Goal: Task Accomplishment & Management: Manage account settings

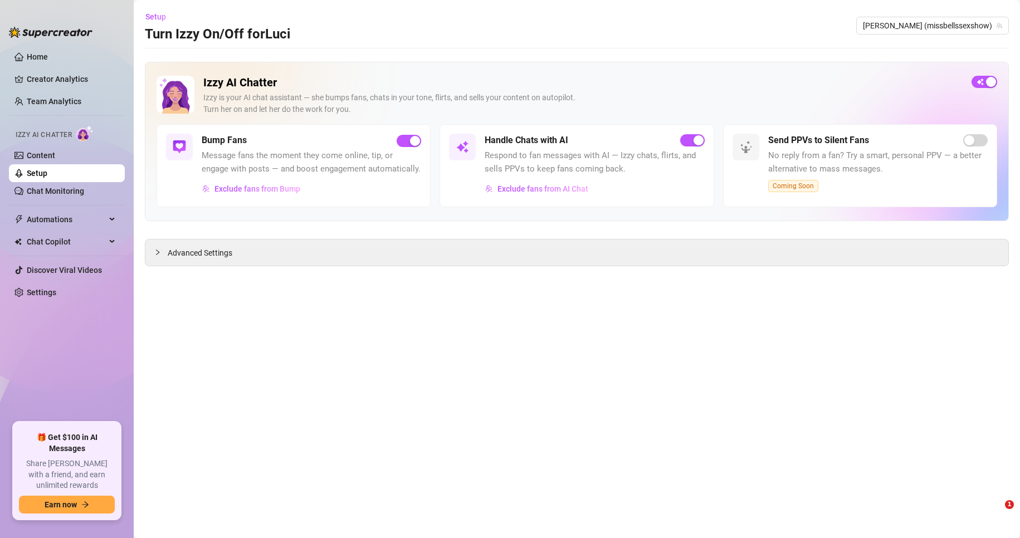
click at [47, 169] on link "Setup" at bounding box center [37, 173] width 21 height 9
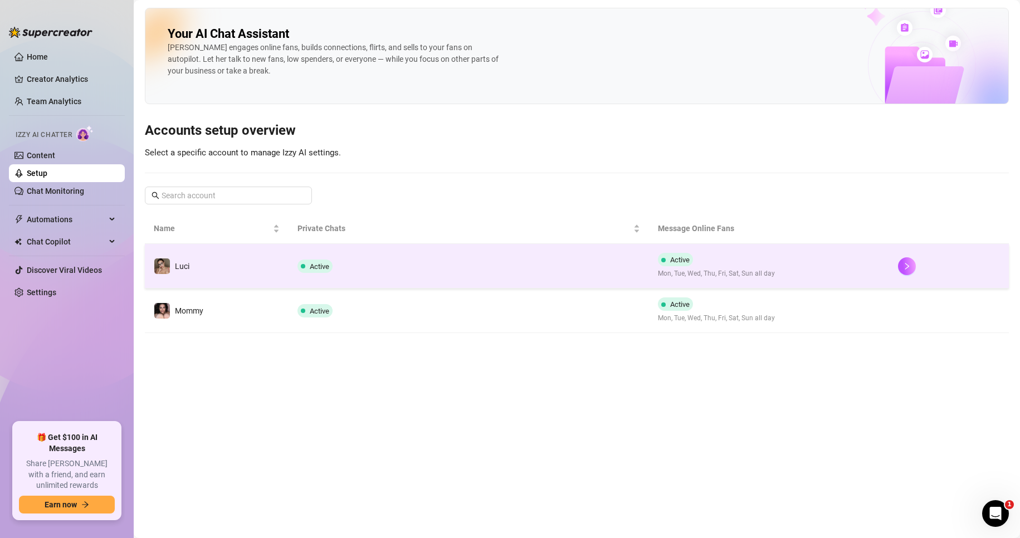
click at [301, 280] on td "Active" at bounding box center [468, 266] width 360 height 45
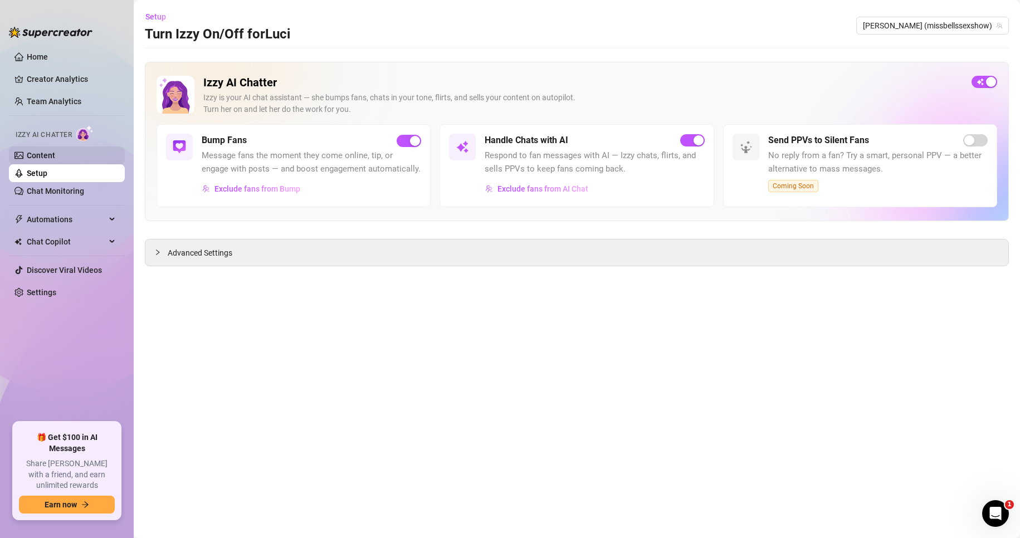
click at [54, 155] on link "Content" at bounding box center [41, 155] width 28 height 9
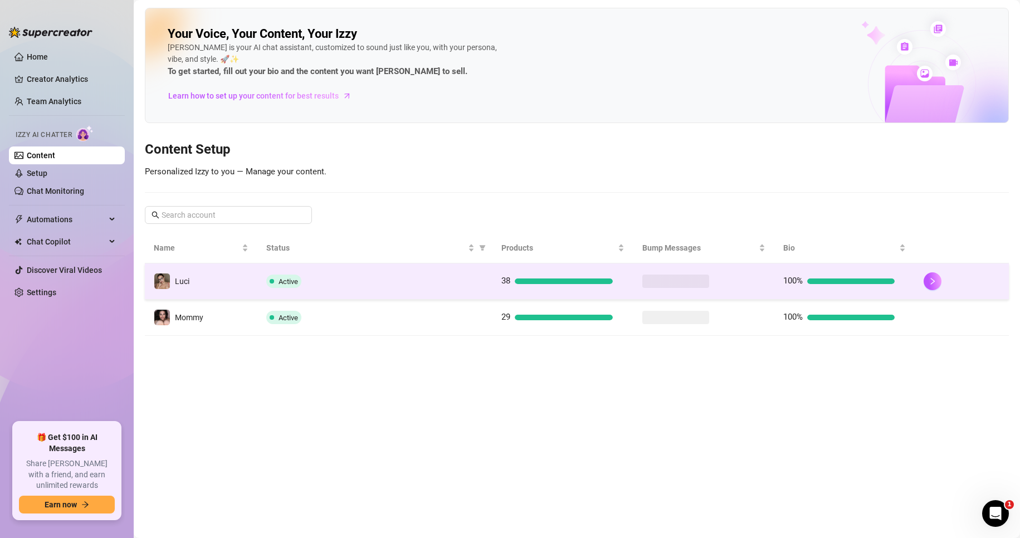
click at [280, 270] on td "Active" at bounding box center [374, 281] width 234 height 36
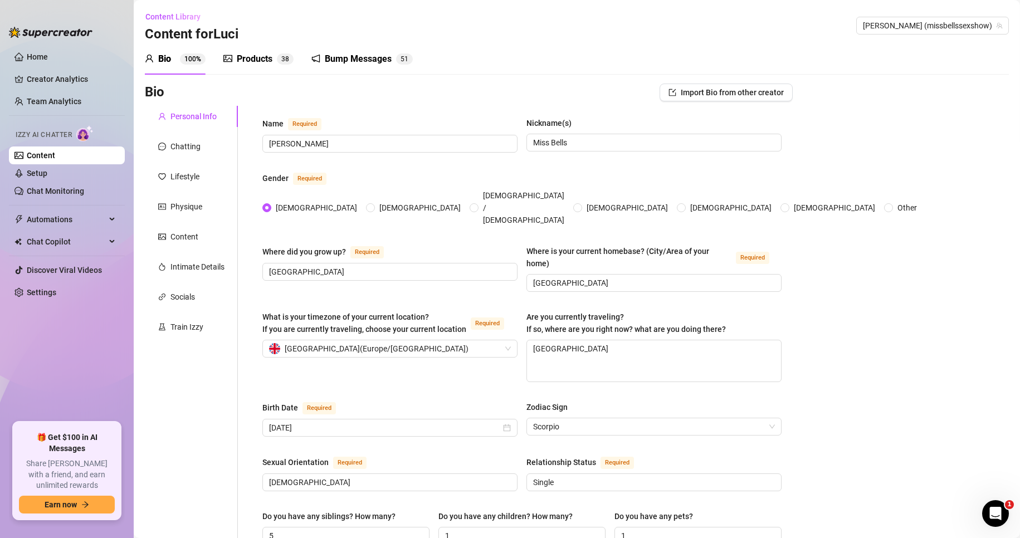
click at [336, 52] on div "Bump Messages" at bounding box center [358, 58] width 67 height 13
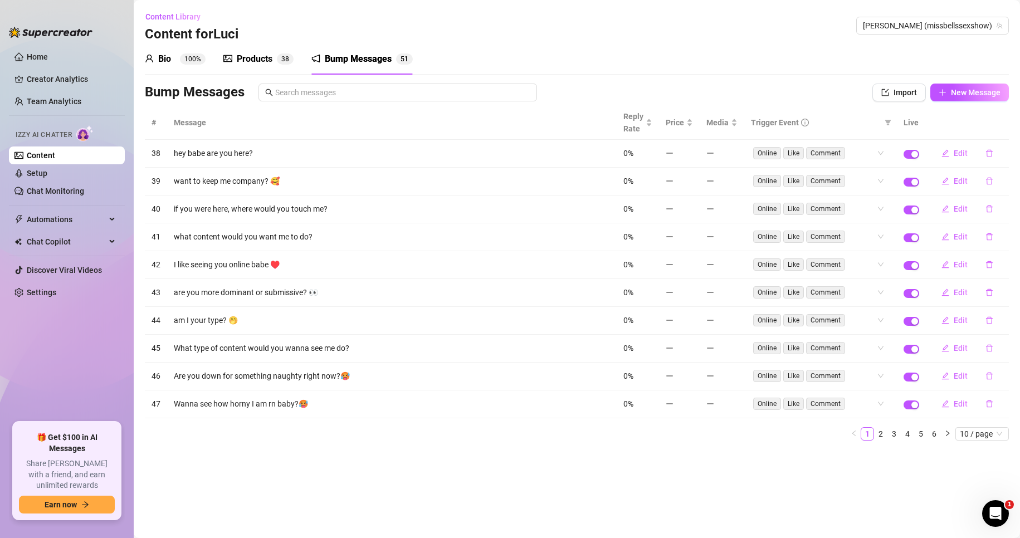
click at [286, 54] on span "8" at bounding box center [287, 58] width 4 height 11
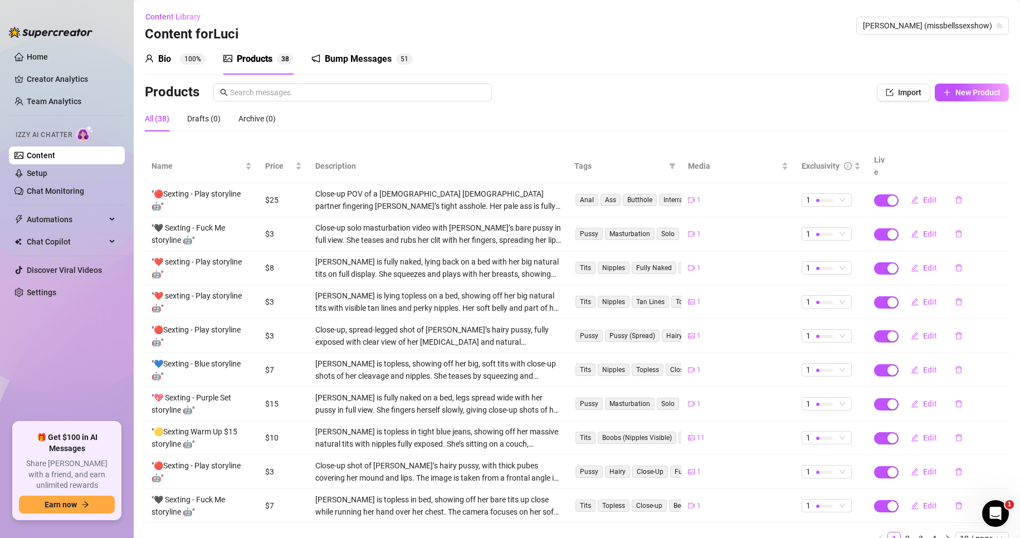
scroll to position [37, 0]
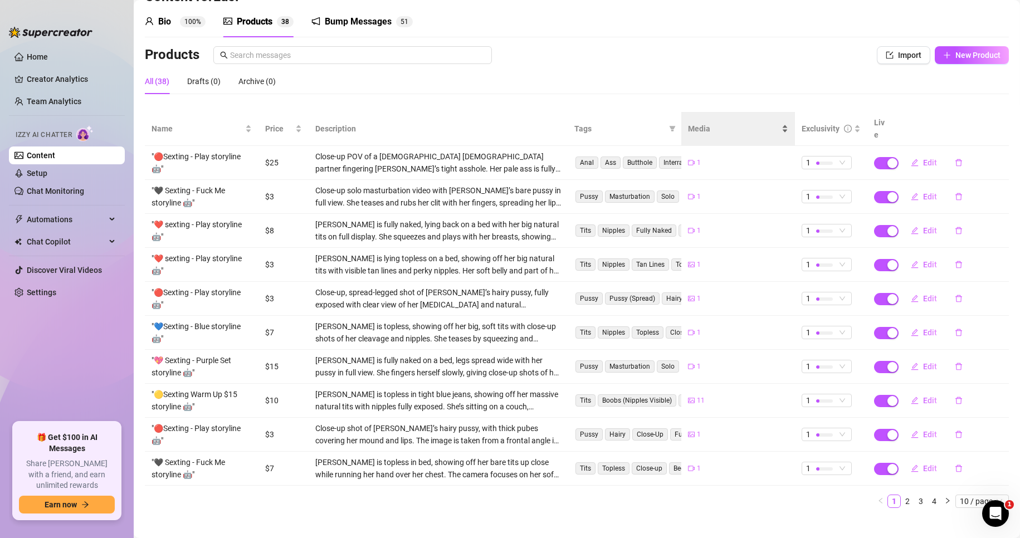
click at [719, 126] on span "Media" at bounding box center [733, 128] width 91 height 12
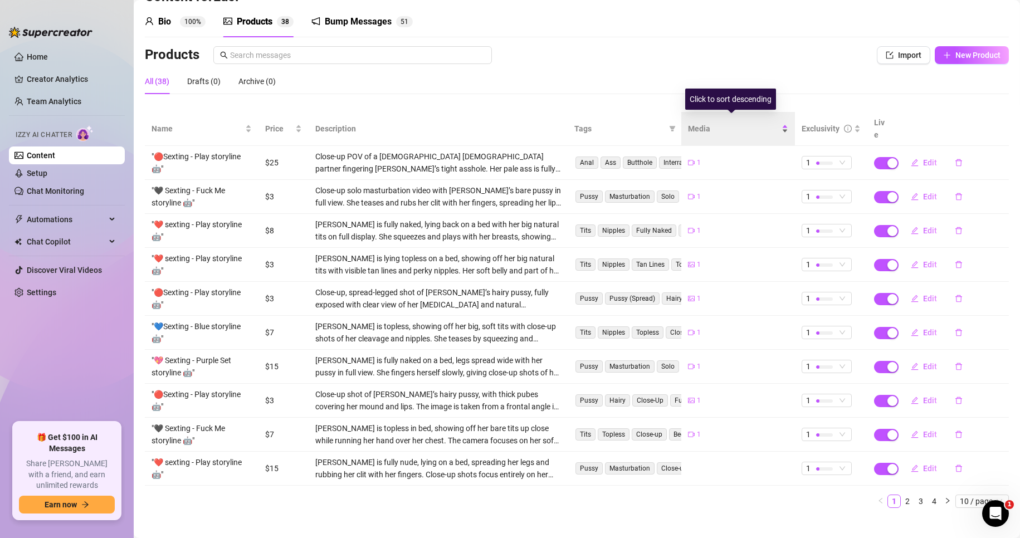
click at [719, 126] on span "Media" at bounding box center [733, 128] width 91 height 12
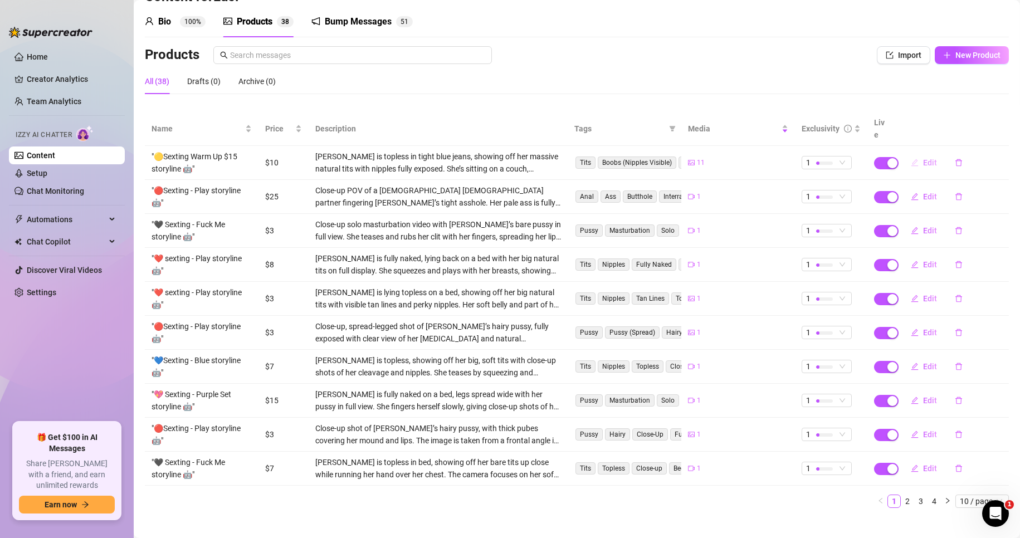
click at [923, 158] on span "Edit" at bounding box center [930, 162] width 14 height 9
type textarea "Every time I squeeze my tits I imagine your hands there… wanna watch me do it a…"
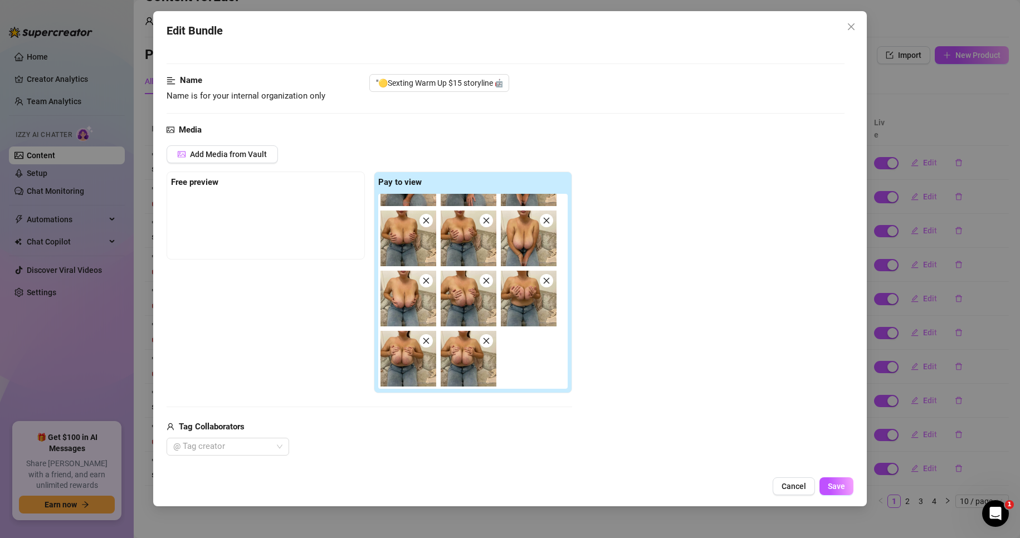
scroll to position [0, 0]
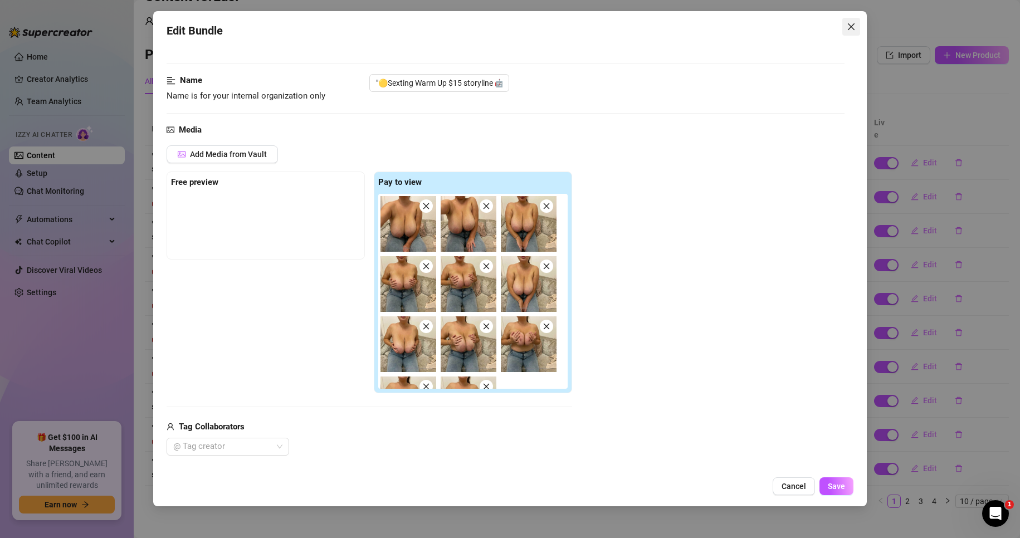
drag, startPoint x: 845, startPoint y: 17, endPoint x: 846, endPoint y: 23, distance: 5.7
click at [846, 19] on div "Edit Bundle Account Luci (@missbellssexshow) Name Name is for your internal org…" at bounding box center [510, 258] width 714 height 495
click at [847, 24] on icon "close" at bounding box center [850, 26] width 9 height 9
